Goal: Transaction & Acquisition: Purchase product/service

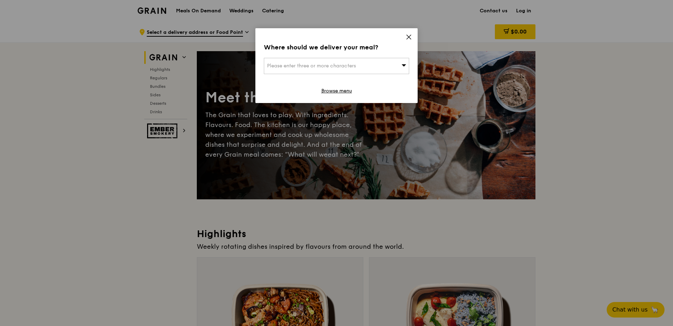
click at [408, 37] on icon at bounding box center [408, 37] width 4 height 4
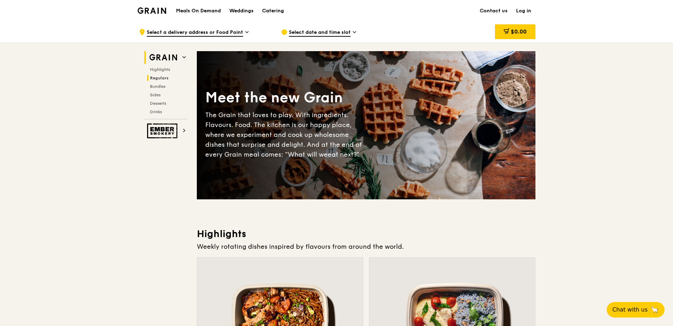
click at [159, 78] on span "Regulars" at bounding box center [159, 77] width 19 height 5
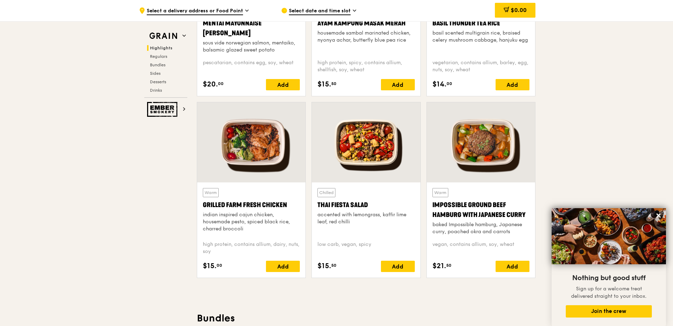
scroll to position [388, 0]
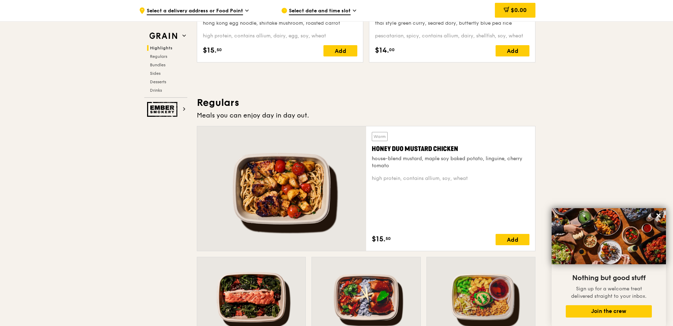
drag, startPoint x: 473, startPoint y: 147, endPoint x: 372, endPoint y: 147, distance: 101.5
click at [372, 147] on div "Honey Duo Mustard Chicken" at bounding box center [451, 149] width 158 height 10
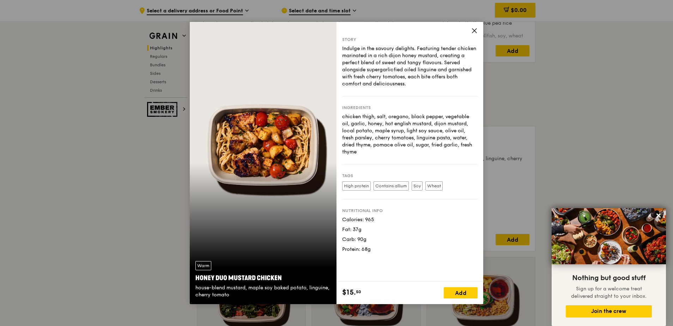
click at [472, 30] on icon at bounding box center [474, 30] width 6 height 6
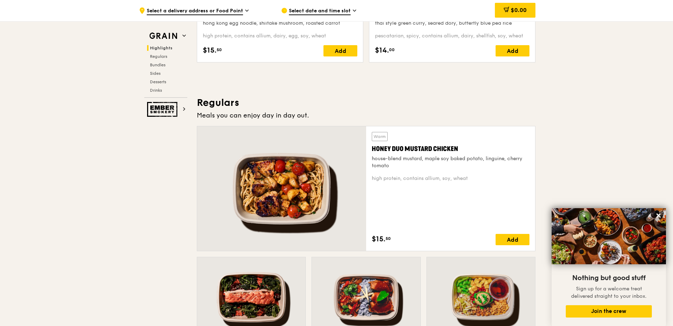
drag, startPoint x: 466, startPoint y: 146, endPoint x: 372, endPoint y: 151, distance: 94.3
click at [372, 151] on div "Honey Duo Mustard Chicken" at bounding box center [451, 149] width 158 height 10
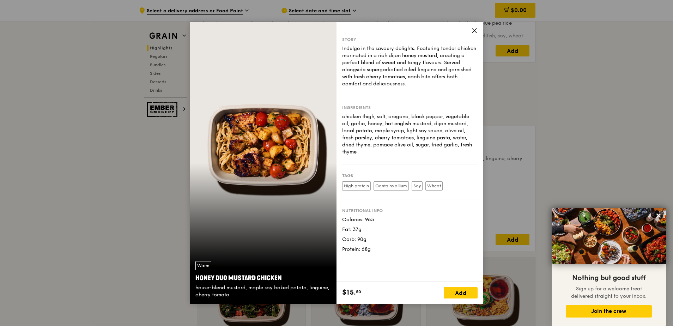
drag, startPoint x: 289, startPoint y: 277, endPoint x: 190, endPoint y: 282, distance: 98.8
click at [190, 282] on div "Warm Honey Duo Mustard Chicken house-blend mustard, maple soy baked potato, lin…" at bounding box center [263, 279] width 147 height 49
copy div "Honey Duo Mustard Chicken"
click at [475, 30] on icon at bounding box center [474, 30] width 6 height 6
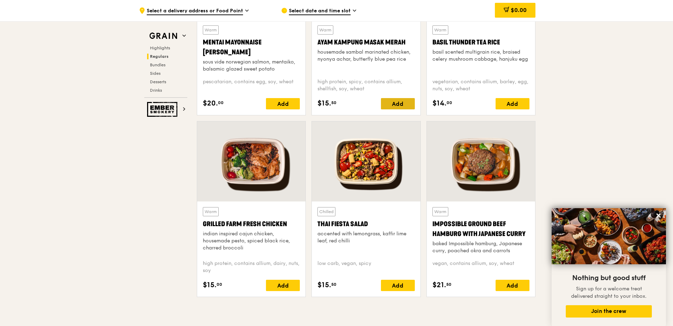
scroll to position [600, 0]
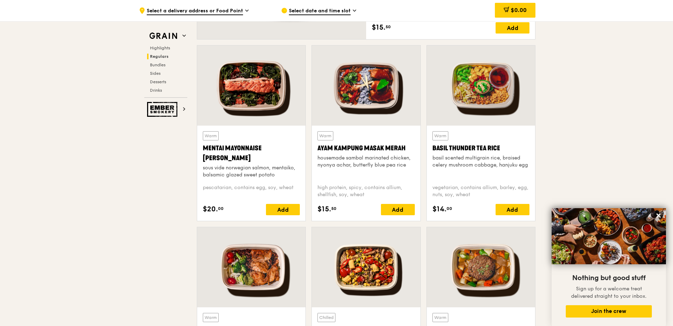
drag, startPoint x: 409, startPoint y: 146, endPoint x: 315, endPoint y: 150, distance: 93.1
click at [315, 150] on div "Warm Ayam [GEOGRAPHIC_DATA] housemade sambal marinated chicken, nyonya achar, b…" at bounding box center [366, 172] width 108 height 95
copy div "Ayam Kampung Masak Merah"
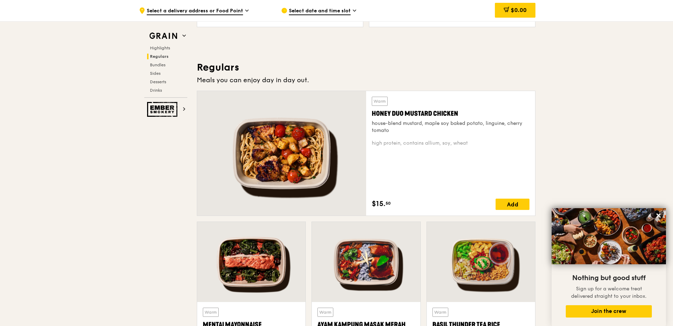
scroll to position [529, 0]
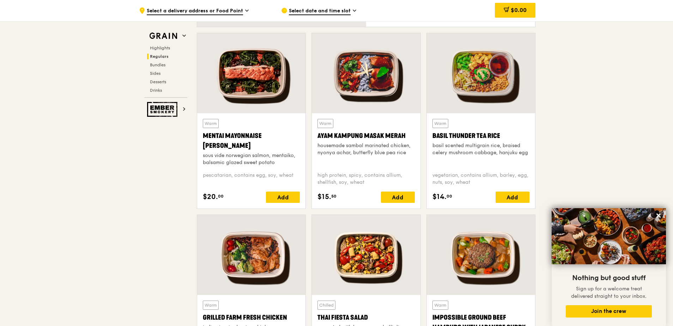
scroll to position [600, 0]
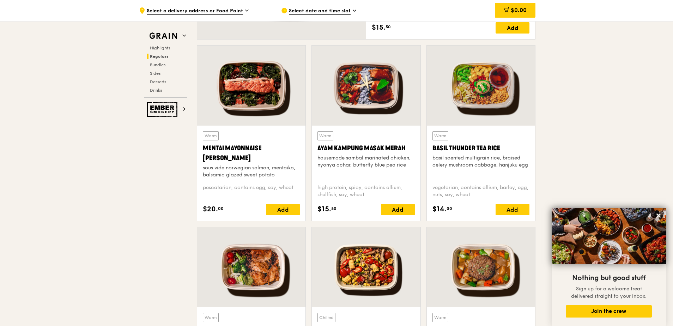
click at [216, 134] on div "Warm" at bounding box center [211, 135] width 16 height 9
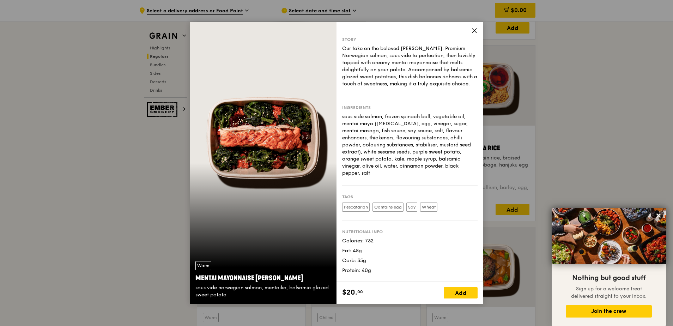
click at [475, 29] on icon at bounding box center [474, 31] width 4 height 4
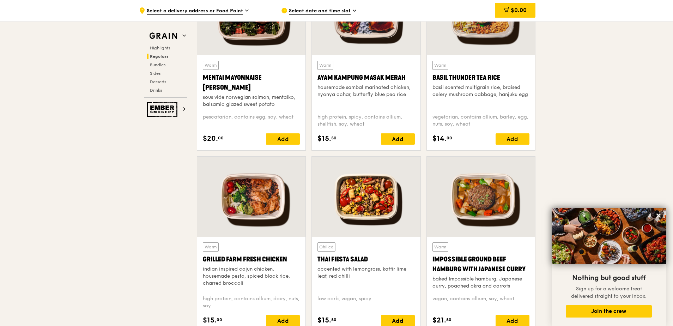
scroll to position [741, 0]
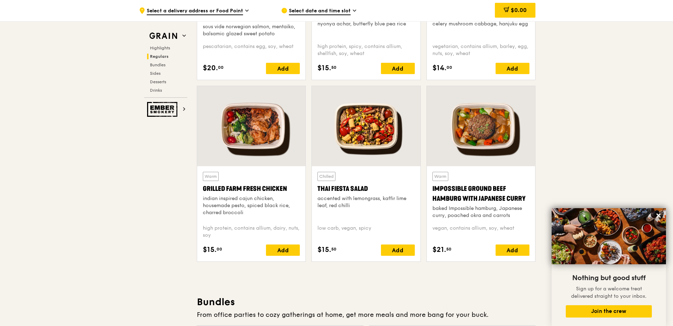
click at [452, 197] on div "Impossible Ground Beef Hamburg with Japanese Curry" at bounding box center [480, 194] width 97 height 20
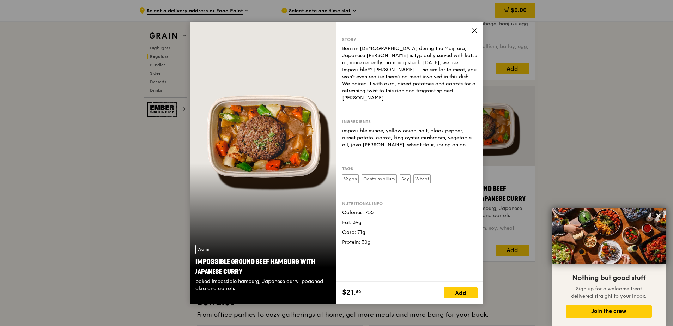
click at [472, 32] on icon at bounding box center [474, 30] width 6 height 6
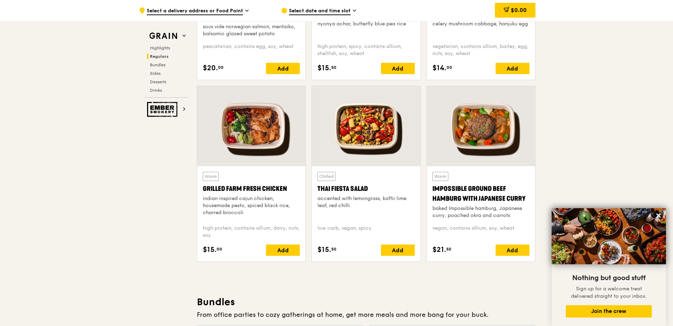
click at [449, 178] on div "Warm Impossible Ground Beef Hamburg with Japanese [PERSON_NAME] baked Impossibl…" at bounding box center [480, 195] width 97 height 47
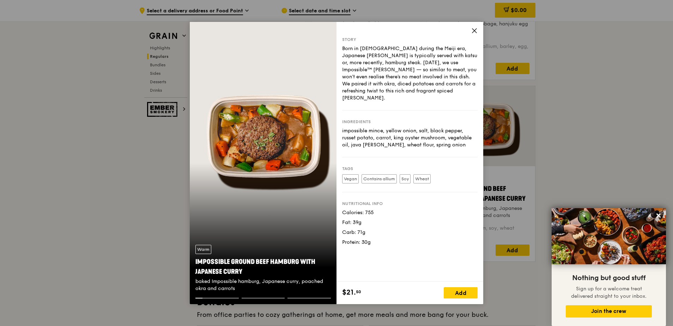
drag, startPoint x: 246, startPoint y: 270, endPoint x: 190, endPoint y: 261, distance: 56.7
click at [190, 261] on div "Warm Impossible Ground Beef Hamburg with Japanese [PERSON_NAME] baked Impossibl…" at bounding box center [263, 268] width 147 height 59
copy div "Impossible Ground Beef Hamburg with Japanese Curry"
click at [473, 31] on icon at bounding box center [474, 30] width 6 height 6
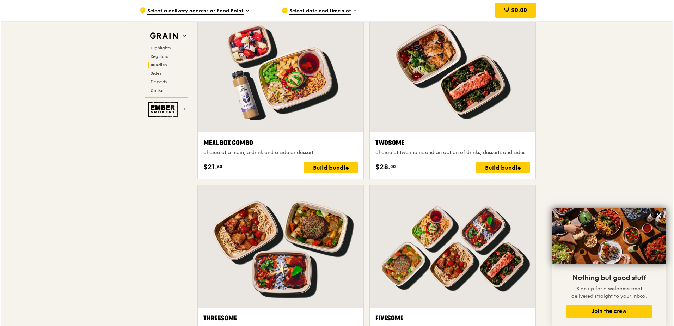
scroll to position [1058, 0]
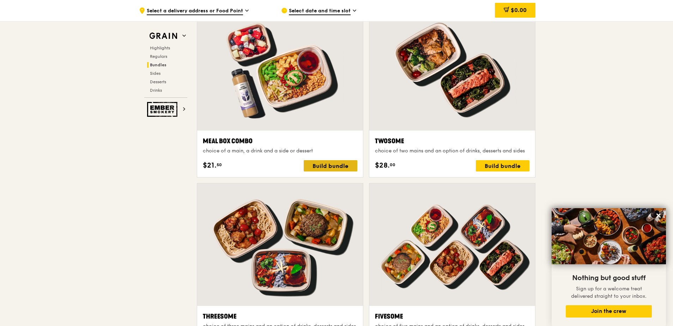
click at [331, 164] on div "Build bundle" at bounding box center [330, 165] width 54 height 11
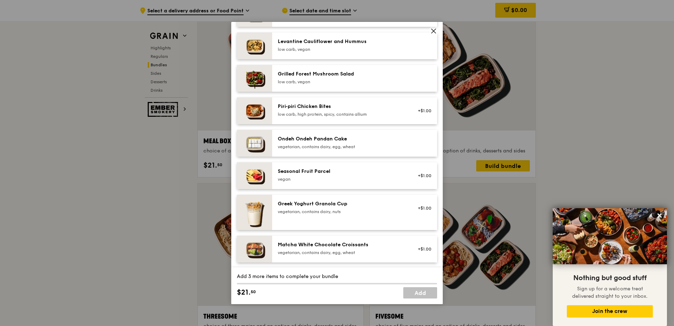
scroll to position [388, 0]
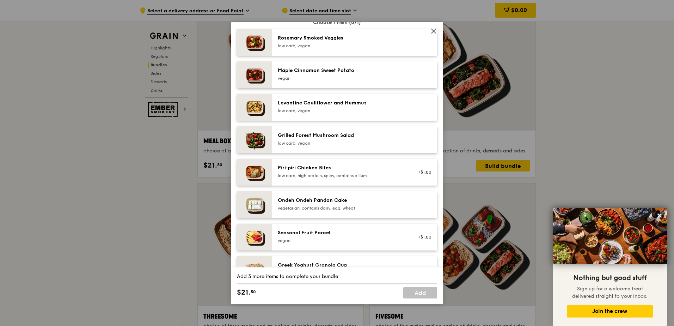
click at [435, 29] on icon at bounding box center [433, 31] width 4 height 4
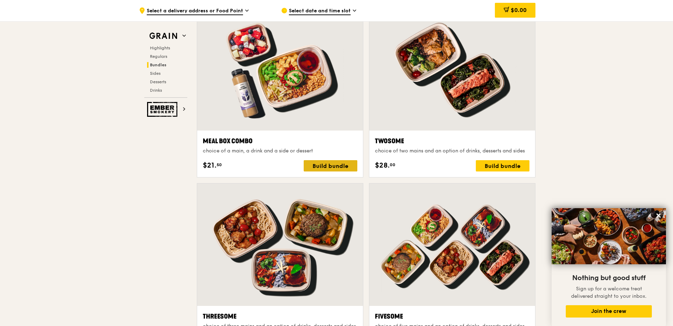
click at [315, 168] on div "Build bundle" at bounding box center [330, 165] width 54 height 11
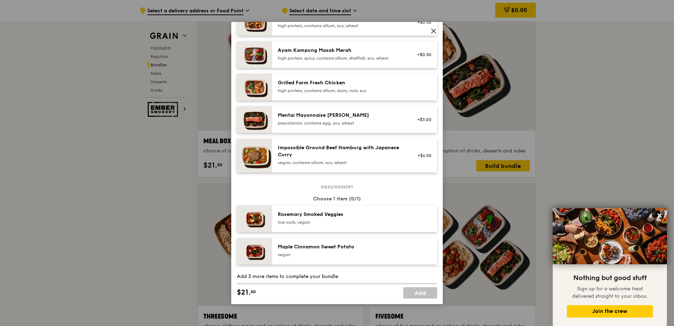
scroll to position [317, 0]
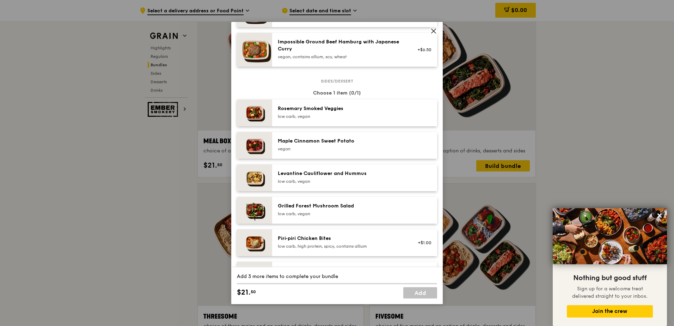
click at [434, 30] on icon at bounding box center [433, 31] width 6 height 6
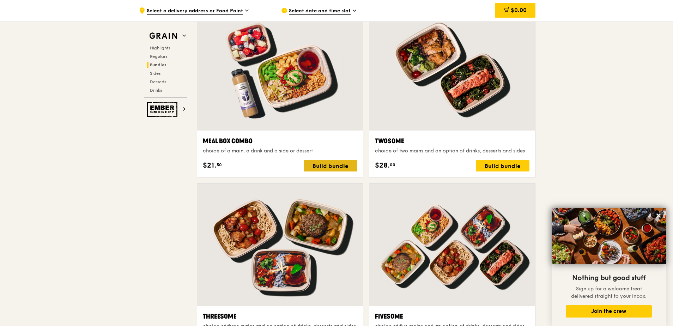
click at [343, 164] on div "Build bundle" at bounding box center [330, 165] width 54 height 11
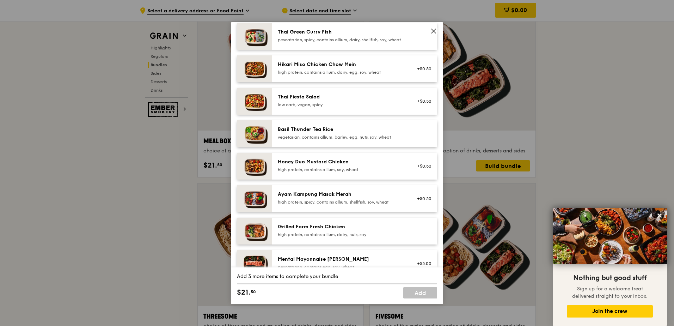
scroll to position [141, 0]
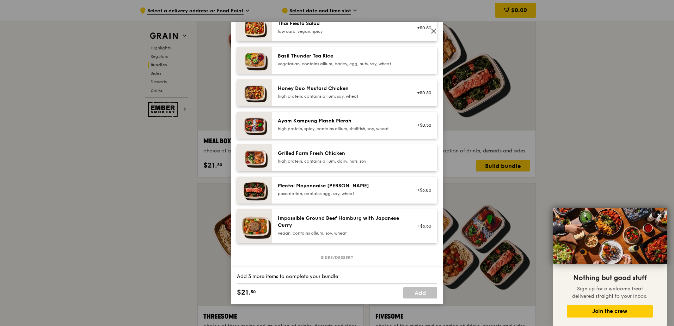
click at [348, 124] on div "Ayam Kampung Masak Merah" at bounding box center [341, 120] width 127 height 7
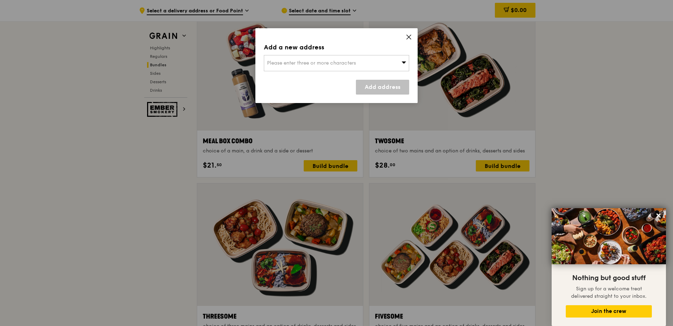
click at [405, 65] on icon at bounding box center [403, 62] width 5 height 5
click at [410, 38] on icon at bounding box center [408, 37] width 4 height 4
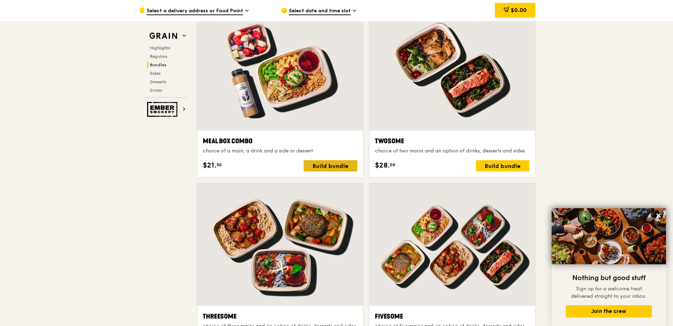
click at [337, 165] on div "Build bundle" at bounding box center [330, 165] width 54 height 11
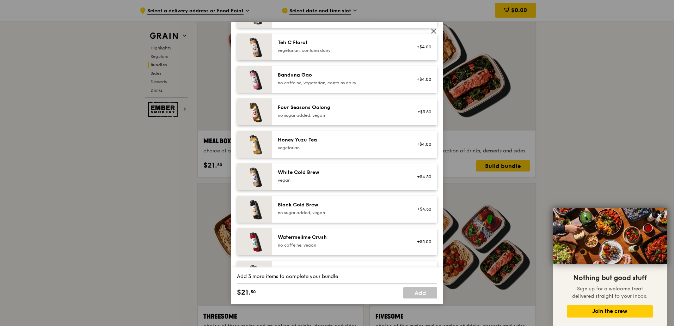
scroll to position [807, 0]
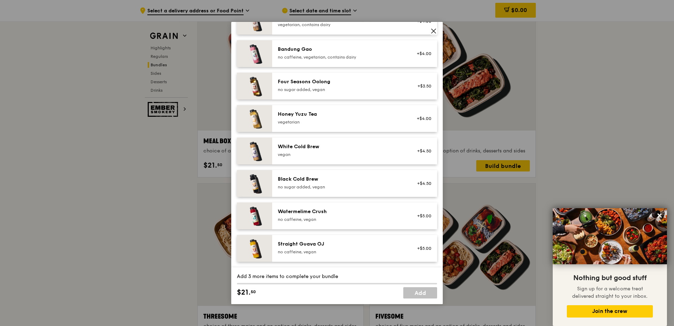
click at [328, 123] on div "vegetarian" at bounding box center [341, 122] width 127 height 6
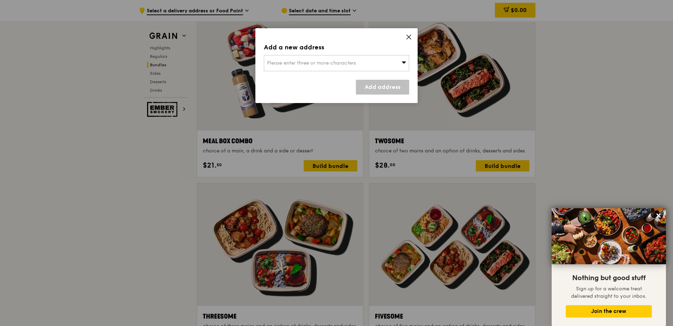
click at [405, 38] on icon at bounding box center [408, 37] width 6 height 6
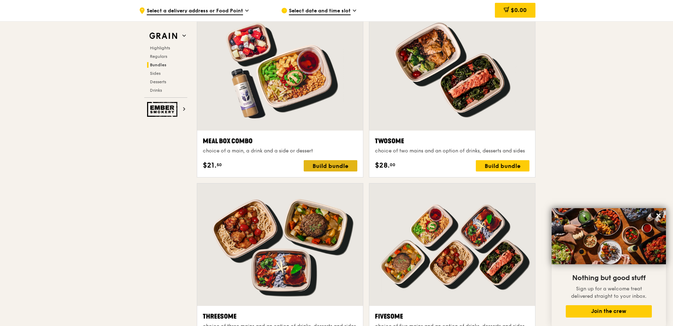
click at [344, 167] on div "Build bundle" at bounding box center [330, 165] width 54 height 11
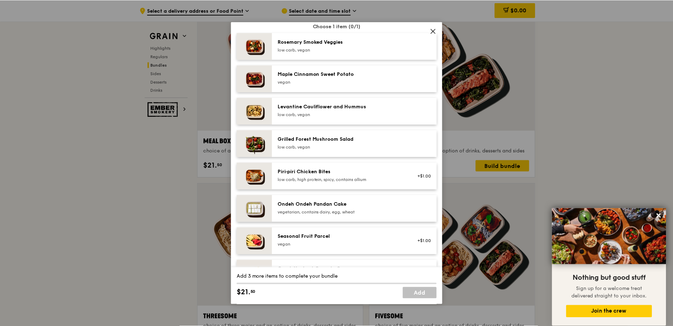
scroll to position [493, 0]
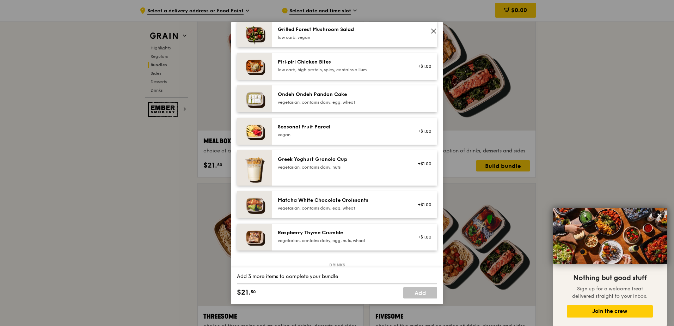
click at [433, 30] on icon at bounding box center [433, 31] width 6 height 6
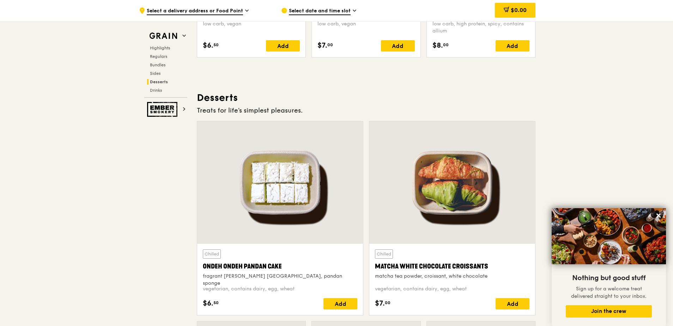
scroll to position [2151, 0]
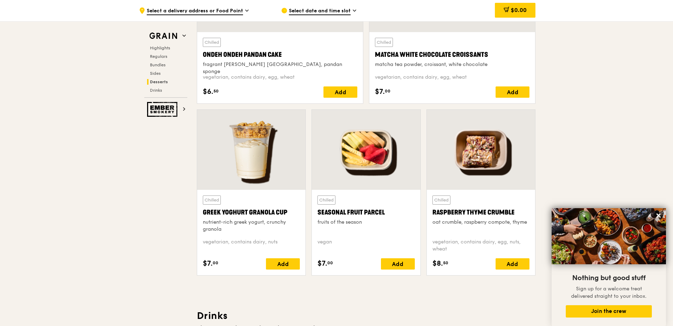
drag, startPoint x: 315, startPoint y: 213, endPoint x: 385, endPoint y: 215, distance: 69.5
click at [385, 215] on div "Chilled Seasonal Fruit Parcel fruits of the season [GEOGRAPHIC_DATA] $7. 00 Add" at bounding box center [366, 232] width 108 height 85
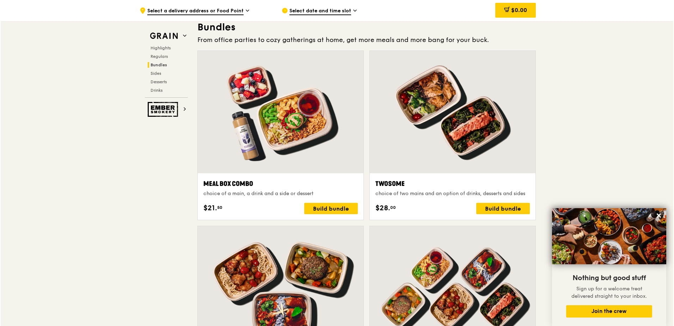
scroll to position [1023, 0]
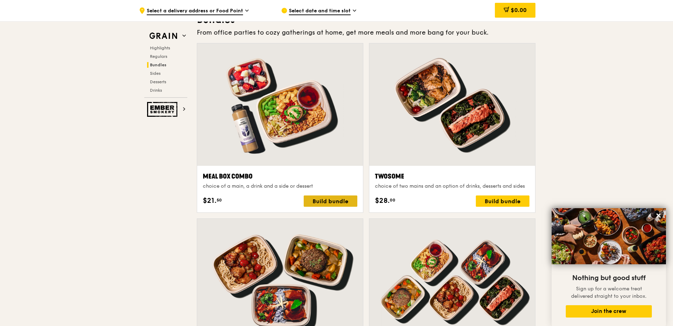
click at [316, 199] on div "Build bundle" at bounding box center [330, 200] width 54 height 11
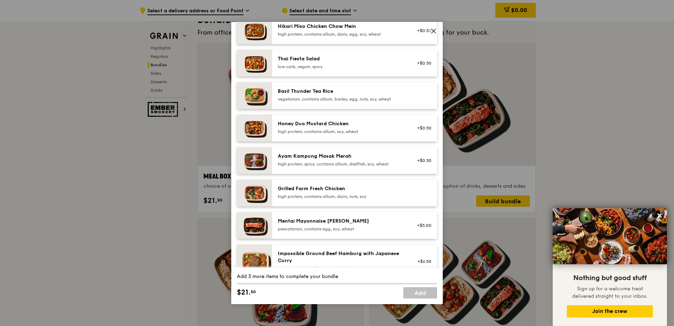
scroll to position [141, 0]
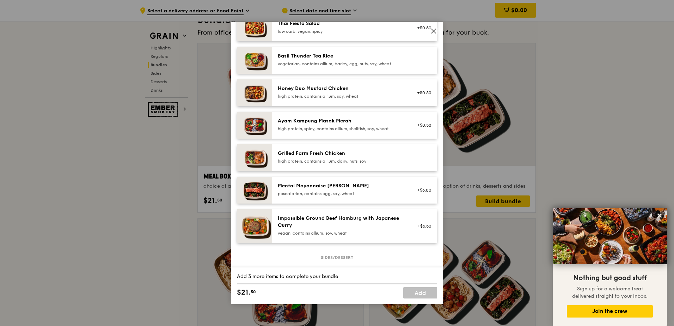
drag, startPoint x: 299, startPoint y: 229, endPoint x: 276, endPoint y: 227, distance: 22.3
click at [276, 227] on div "Impossible Ground Beef Hamburg with Japanese [PERSON_NAME] vegan, contains alli…" at bounding box center [341, 226] width 135 height 23
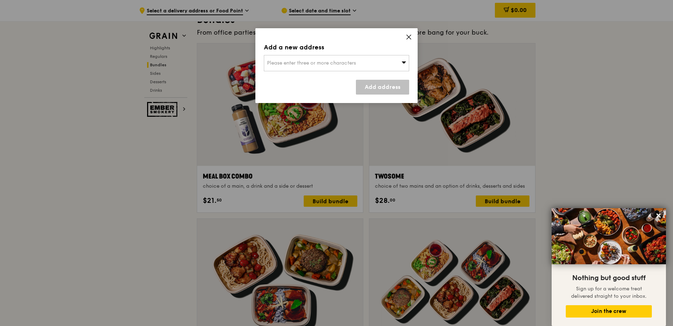
click at [409, 40] on icon at bounding box center [408, 37] width 6 height 6
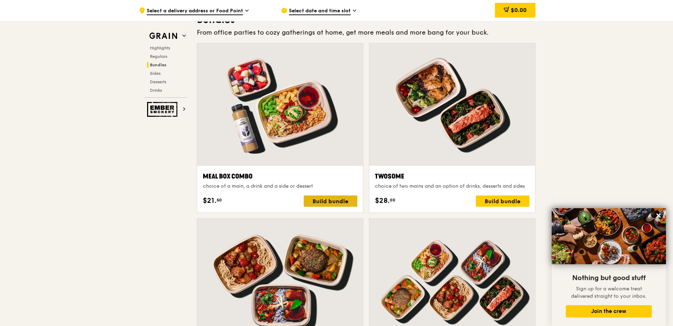
click at [330, 197] on div "Build bundle" at bounding box center [330, 200] width 54 height 11
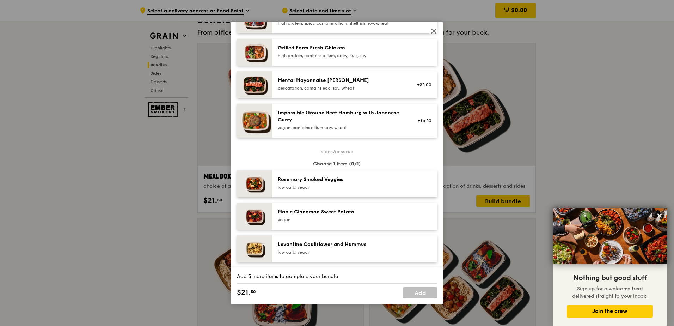
scroll to position [176, 0]
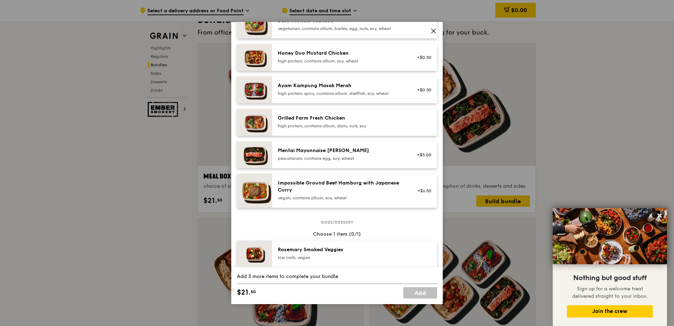
click at [336, 194] on div "Impossible Ground Beef Hamburg with Japanese Curry" at bounding box center [341, 186] width 127 height 14
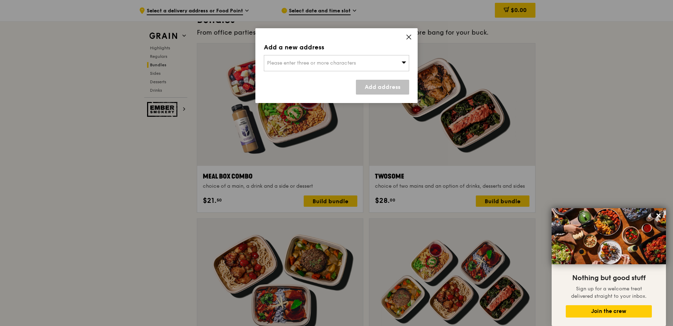
click at [346, 62] on span "Please enter three or more characters" at bounding box center [311, 63] width 89 height 6
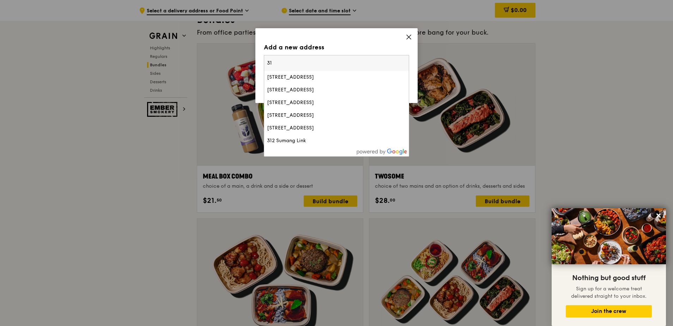
type input "3"
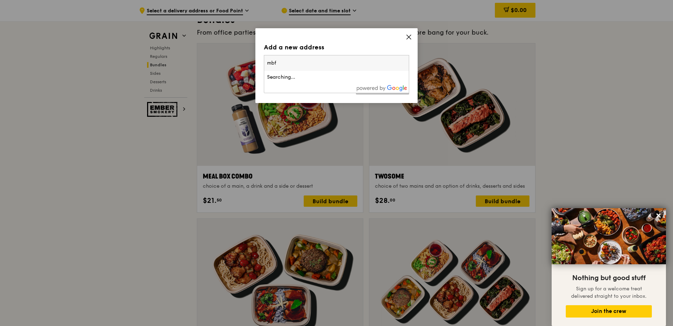
type input "mbfc"
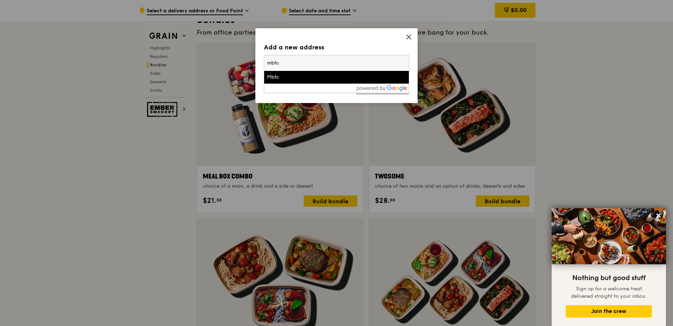
click at [338, 73] on li "Mbfc" at bounding box center [336, 77] width 145 height 13
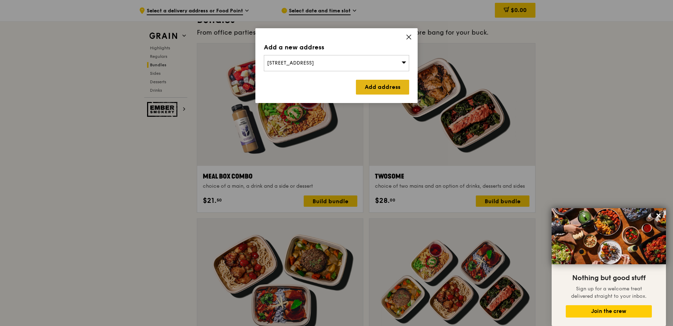
click at [390, 85] on link "Add address" at bounding box center [382, 87] width 53 height 15
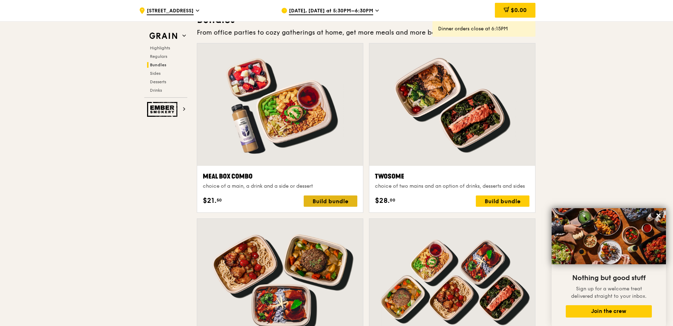
click at [351, 199] on div "Build bundle" at bounding box center [330, 200] width 54 height 11
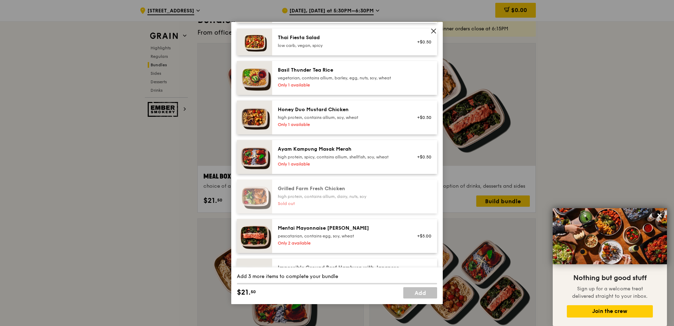
scroll to position [211, 0]
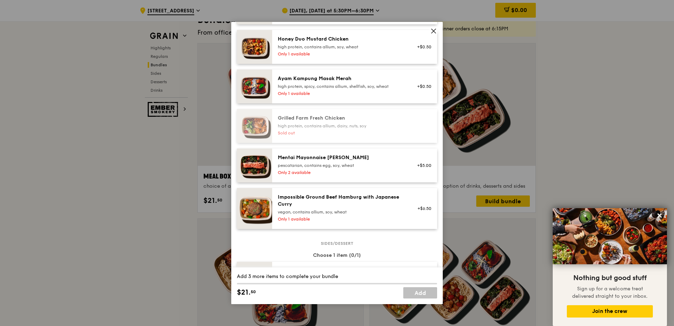
drag, startPoint x: 297, startPoint y: 209, endPoint x: 277, endPoint y: 208, distance: 20.5
click at [277, 208] on div "Impossible Ground Beef Hamburg with Japanese [PERSON_NAME] vegan, contains alli…" at bounding box center [341, 209] width 135 height 30
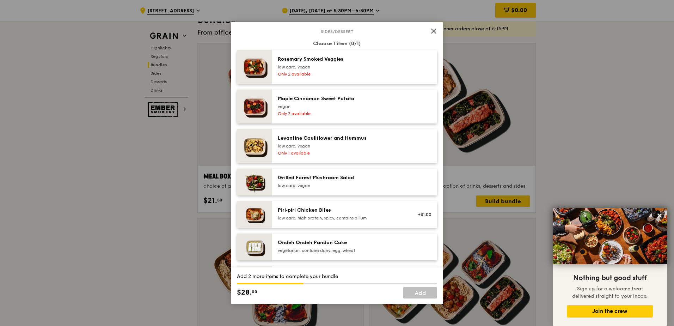
scroll to position [493, 0]
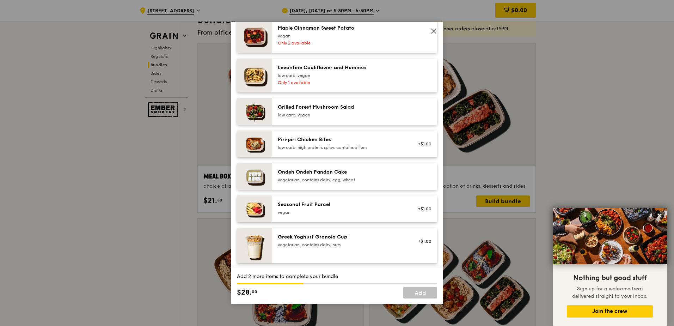
click at [311, 215] on div "vegan" at bounding box center [341, 212] width 127 height 6
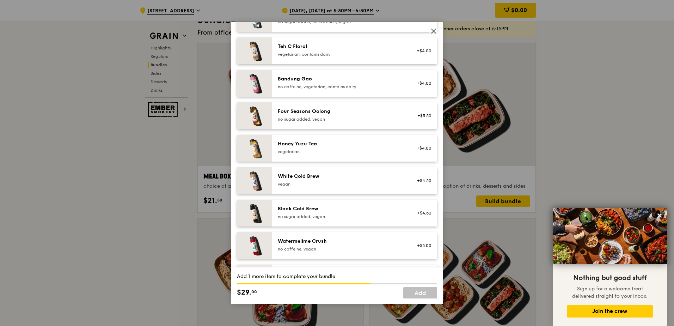
scroll to position [884, 0]
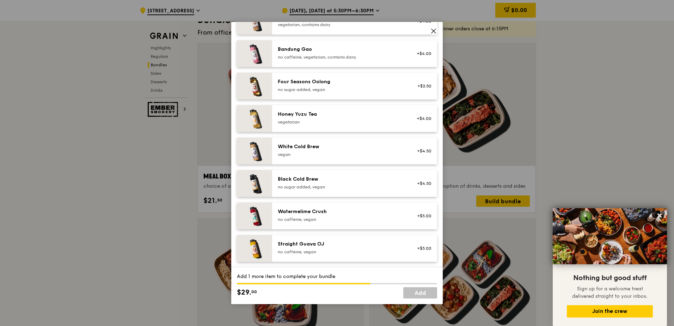
click at [361, 146] on div "White Cold Brew" at bounding box center [341, 146] width 127 height 7
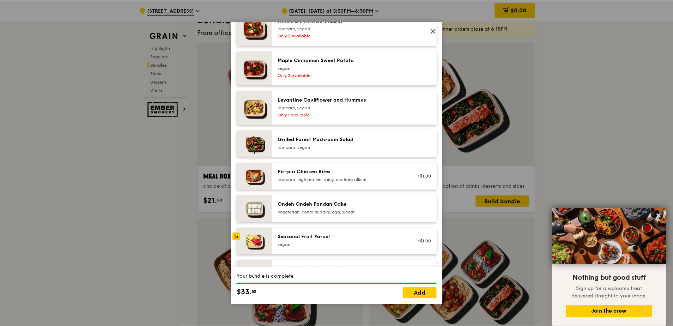
scroll to position [285, 0]
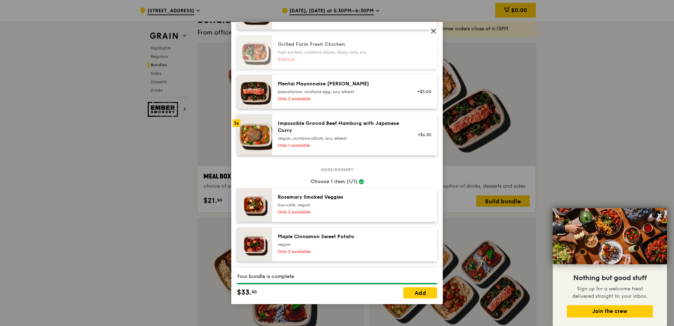
click at [436, 30] on icon at bounding box center [433, 31] width 6 height 6
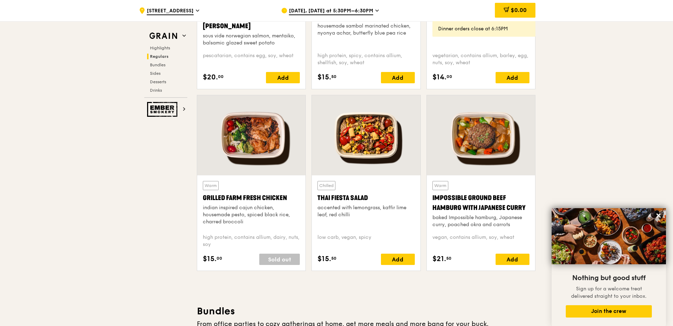
scroll to position [776, 0]
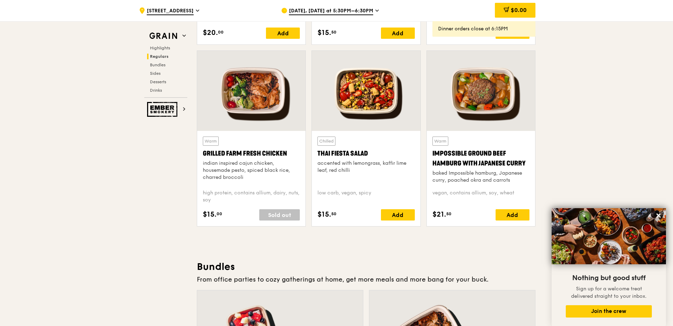
click at [479, 160] on div "Impossible Ground Beef Hamburg with Japanese Curry" at bounding box center [480, 158] width 97 height 20
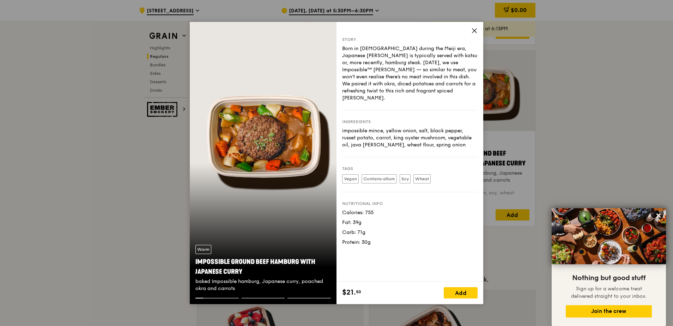
drag, startPoint x: 256, startPoint y: 269, endPoint x: 190, endPoint y: 263, distance: 66.2
click at [190, 263] on div "Warm Impossible Ground Beef Hamburg with Japanese [PERSON_NAME] baked Impossibl…" at bounding box center [263, 268] width 147 height 59
copy div "Impossible Ground Beef Hamburg with Japanese Curry"
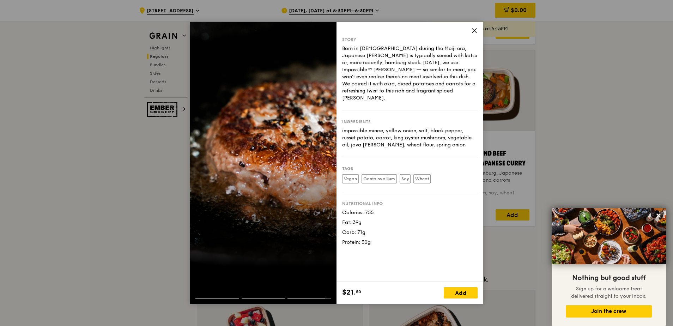
click at [473, 29] on icon at bounding box center [474, 30] width 6 height 6
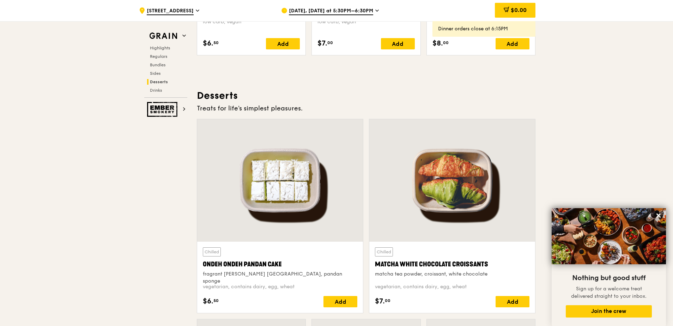
scroll to position [2151, 0]
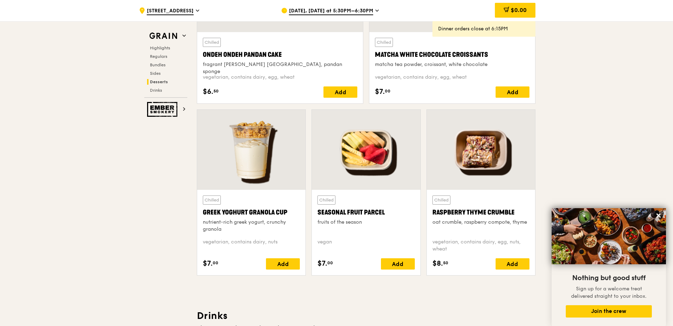
drag, startPoint x: 387, startPoint y: 210, endPoint x: 318, endPoint y: 213, distance: 69.1
click at [318, 213] on div "Seasonal Fruit Parcel" at bounding box center [365, 212] width 97 height 10
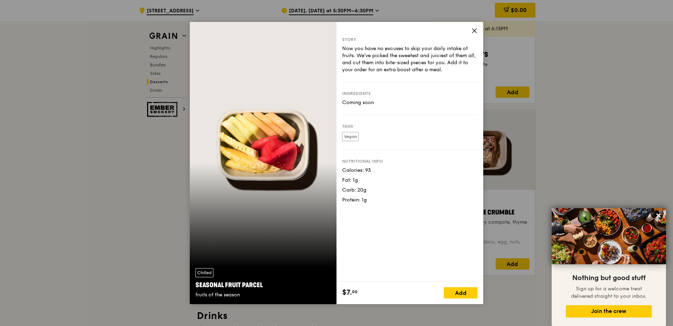
drag, startPoint x: 249, startPoint y: 283, endPoint x: 191, endPoint y: 287, distance: 57.9
click at [191, 287] on div "Chilled Seasonal Fruit Parcel fruits of the season" at bounding box center [263, 283] width 147 height 42
copy div "Seasonal Fruit Parcel"
